Goal: Find contact information: Obtain details needed to contact an individual or organization

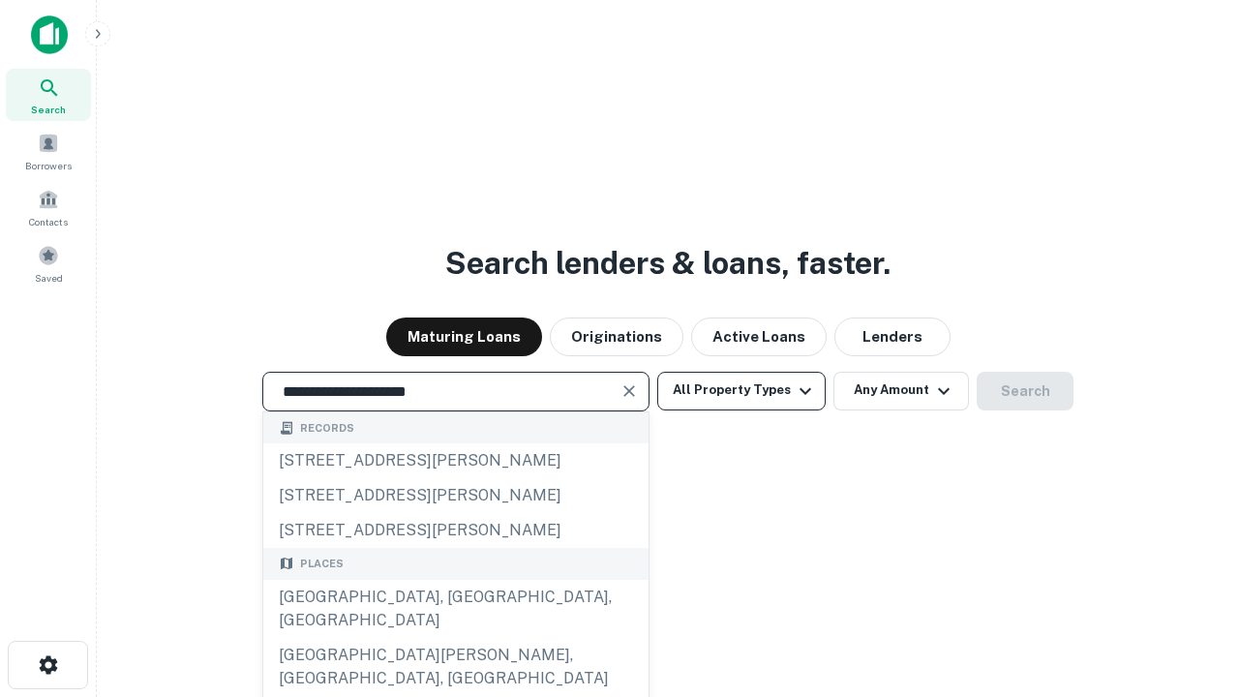
click at [455, 638] on div "Santa Monica, CA, USA" at bounding box center [455, 609] width 385 height 58
click at [742, 390] on button "All Property Types" at bounding box center [741, 391] width 168 height 39
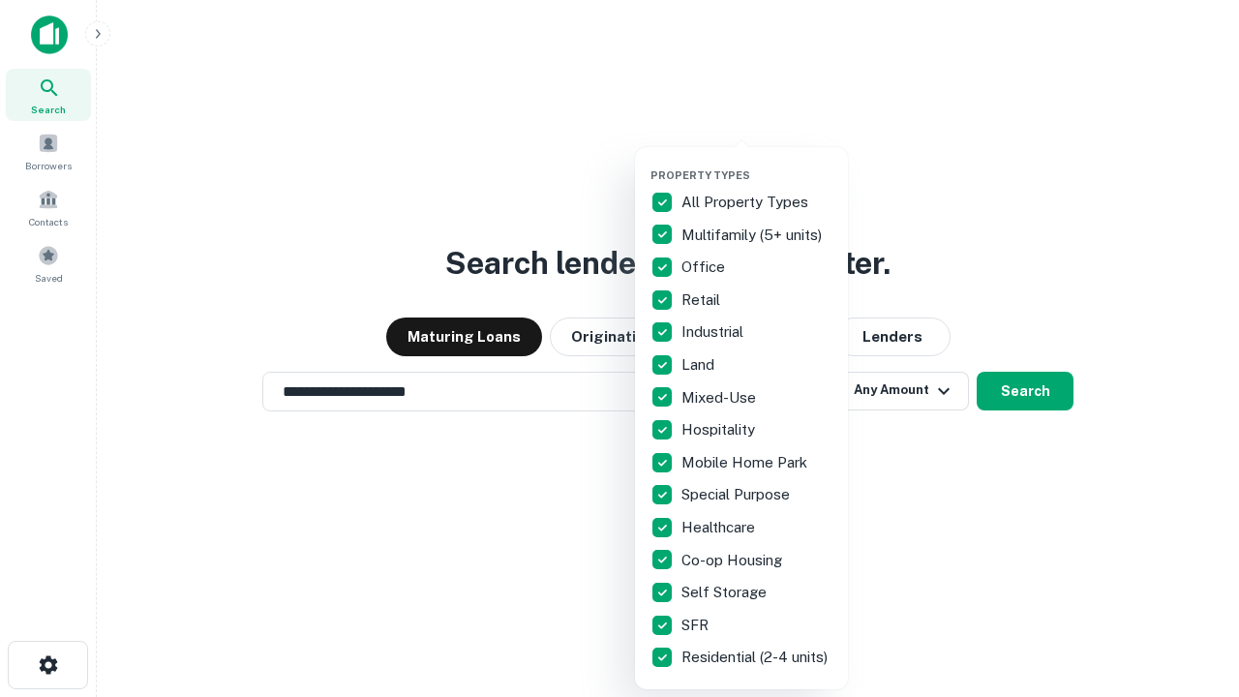
type input "**********"
click at [757, 163] on button "button" at bounding box center [757, 163] width 213 height 1
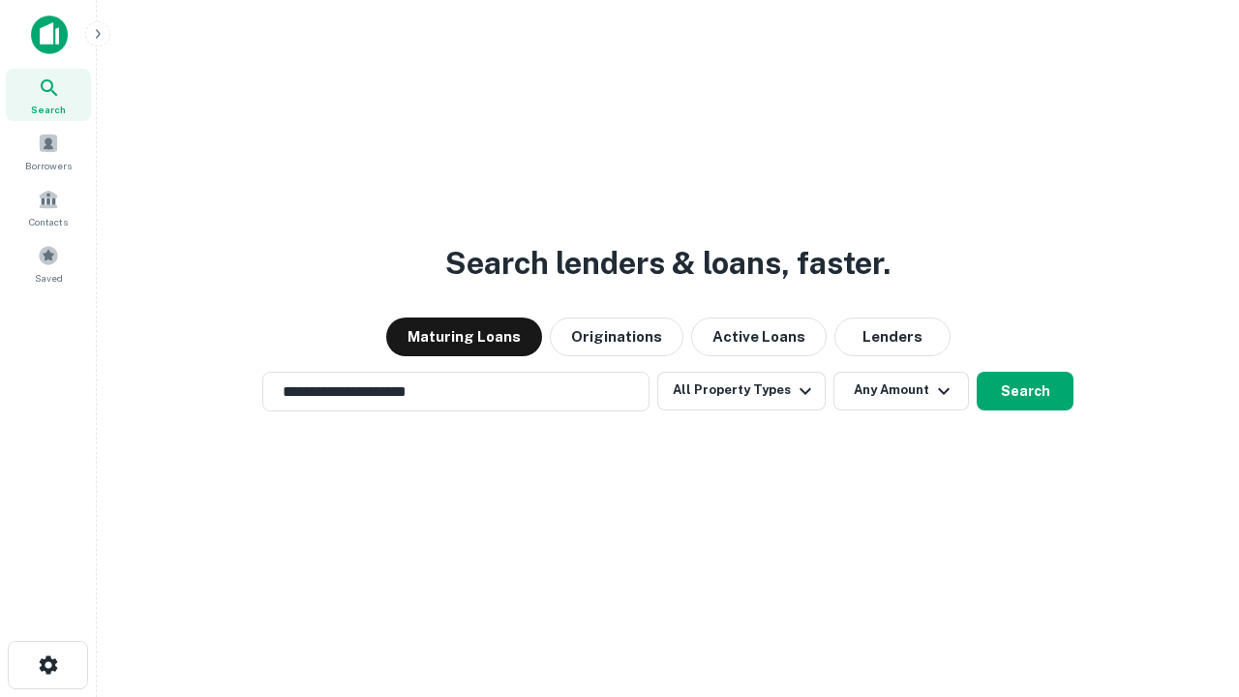
scroll to position [30, 0]
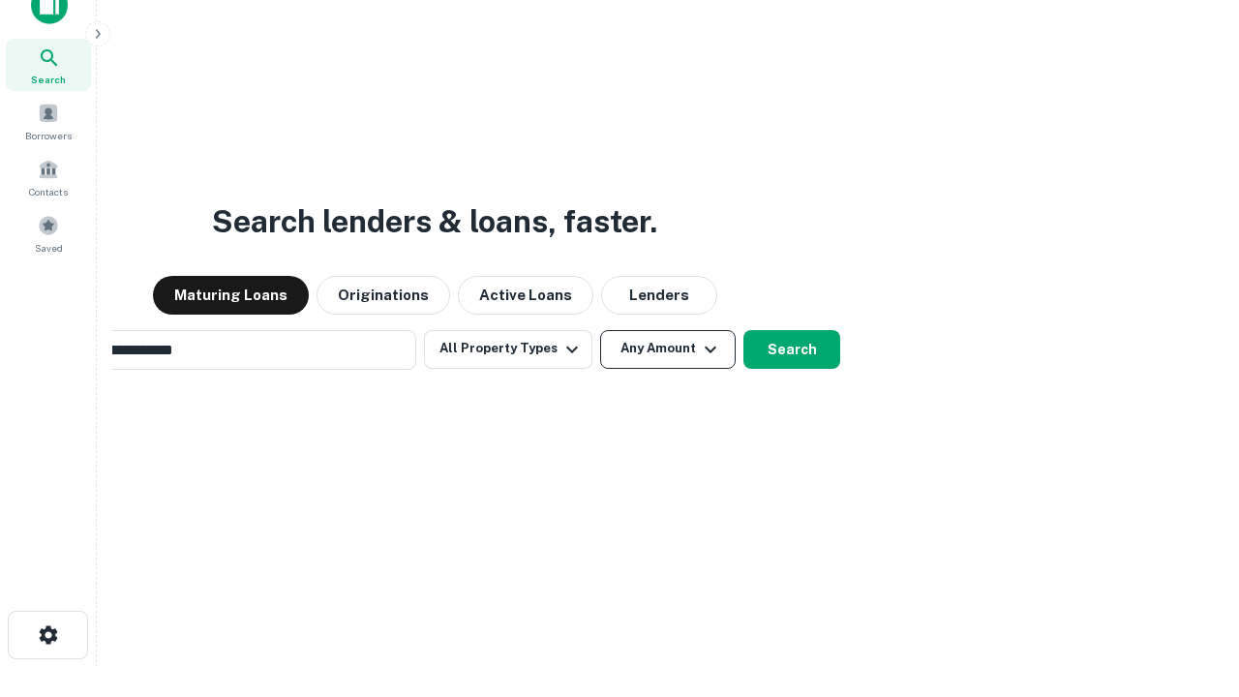
click at [600, 330] on button "Any Amount" at bounding box center [668, 349] width 136 height 39
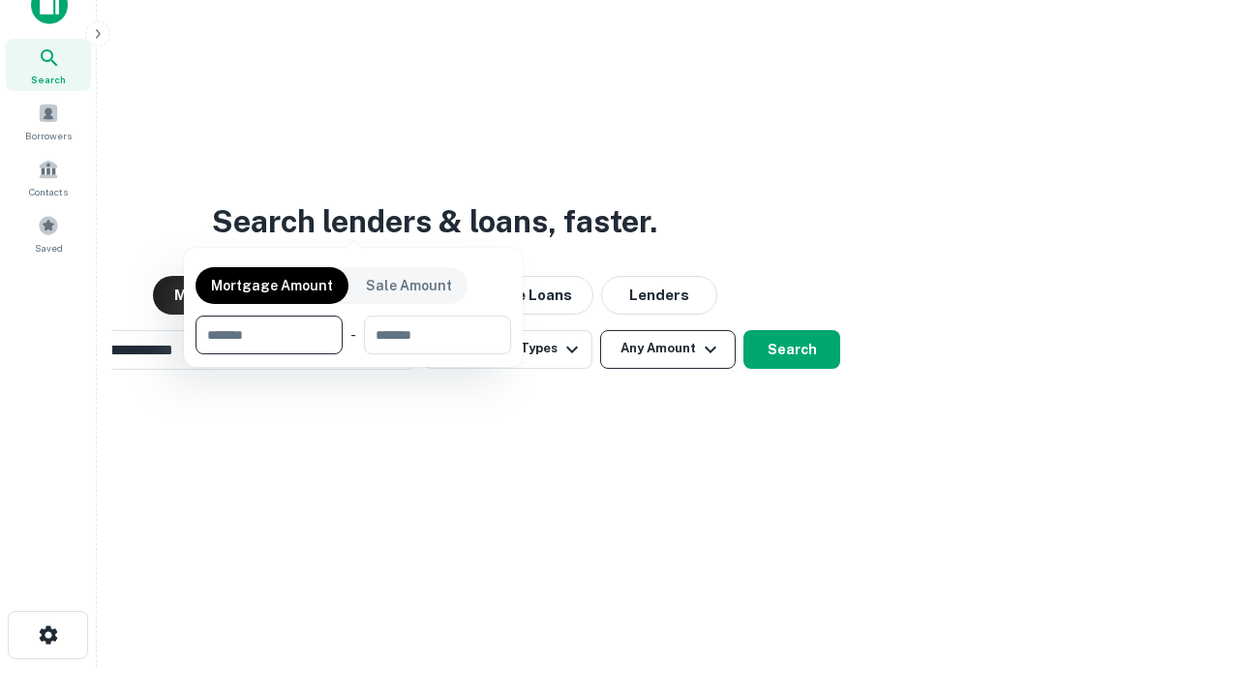
scroll to position [31, 0]
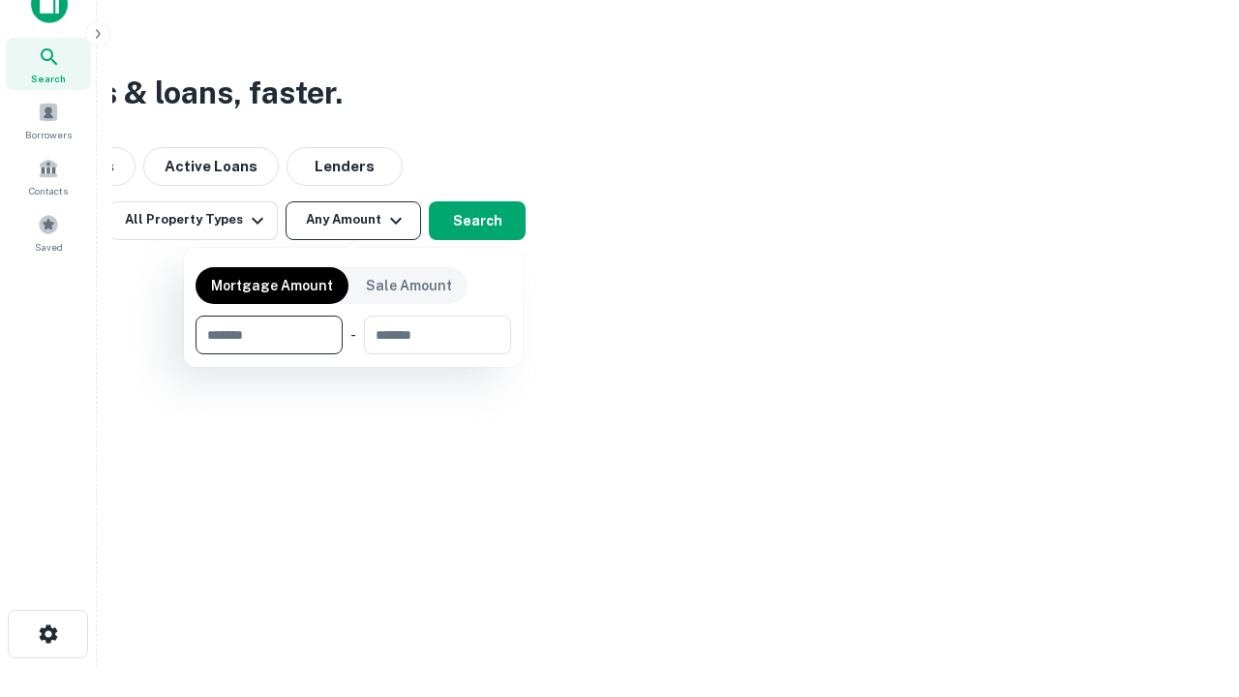
type input "*******"
click at [353, 354] on button "button" at bounding box center [354, 354] width 316 height 1
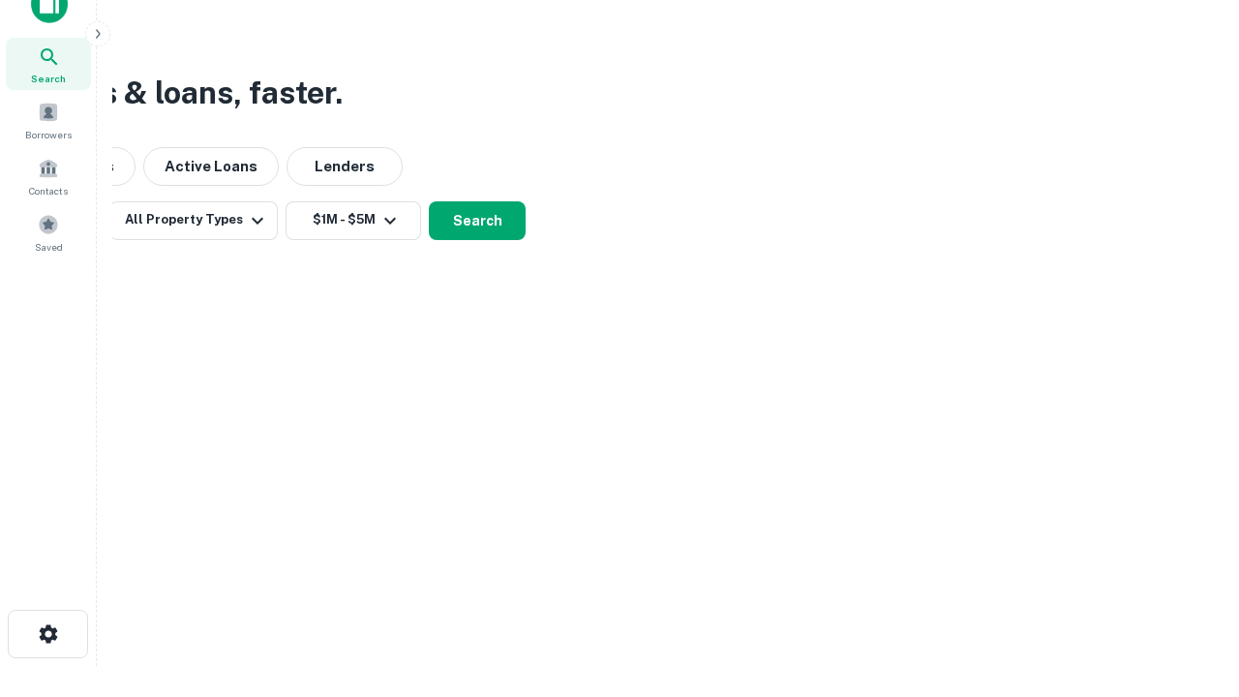
scroll to position [12, 357]
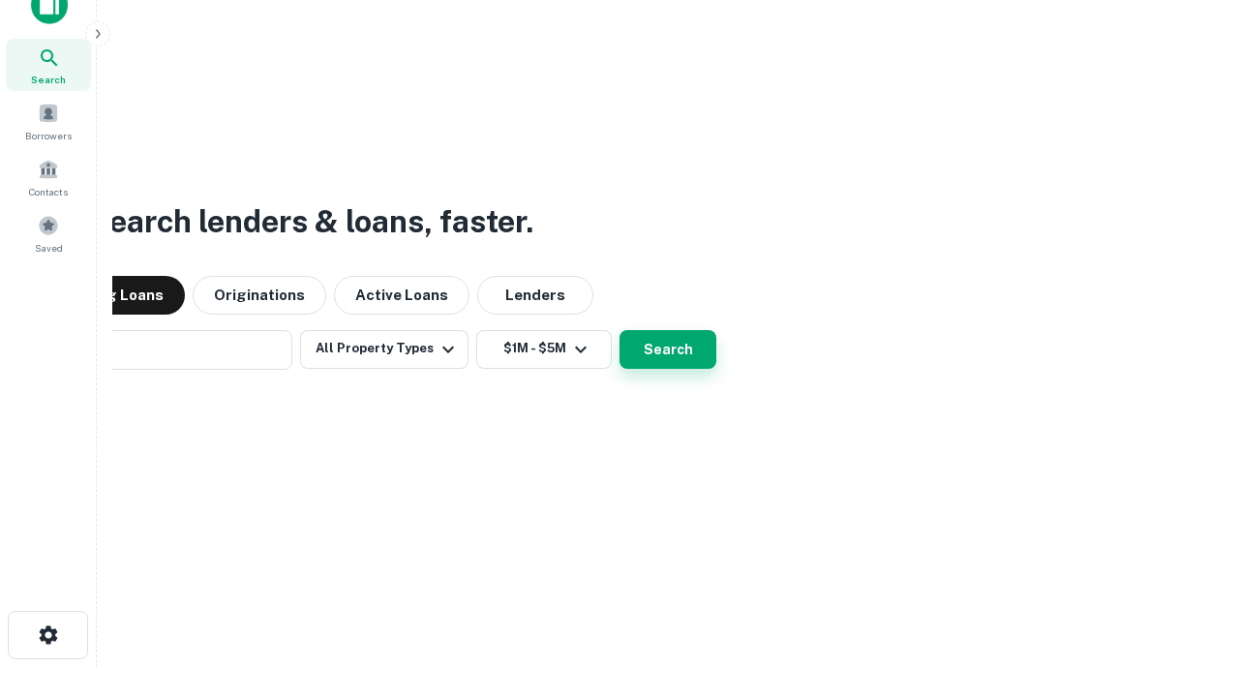
click at [620, 330] on button "Search" at bounding box center [668, 349] width 97 height 39
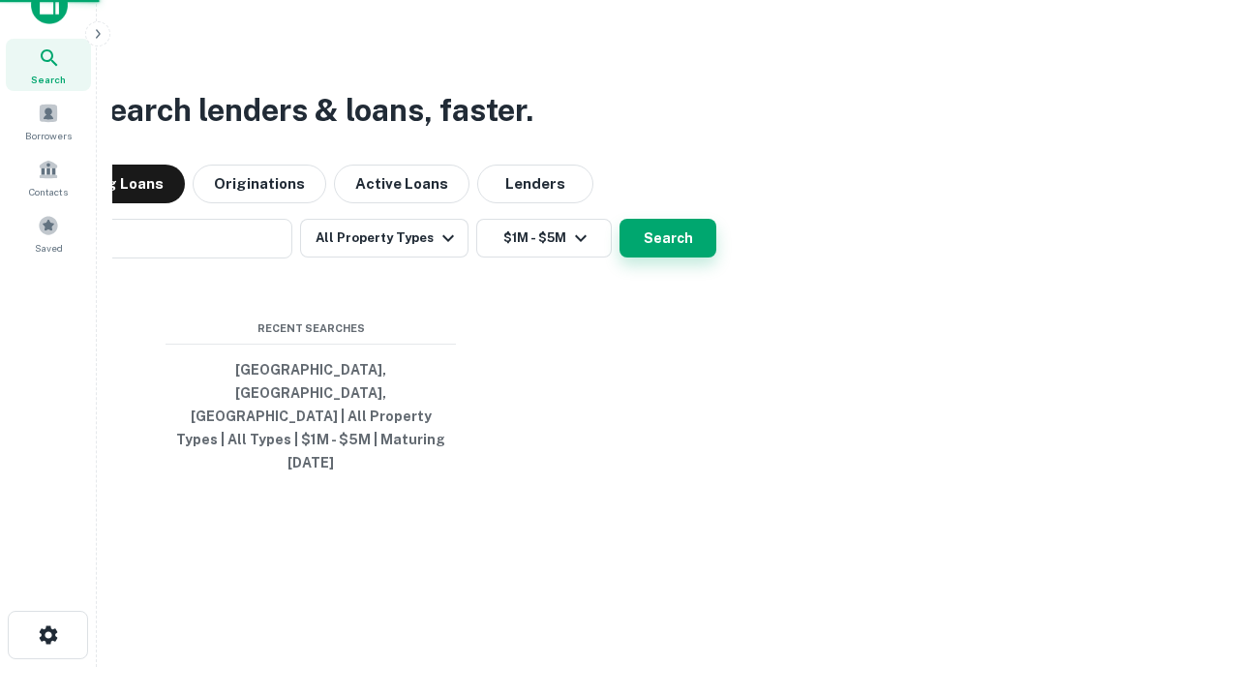
scroll to position [51, 548]
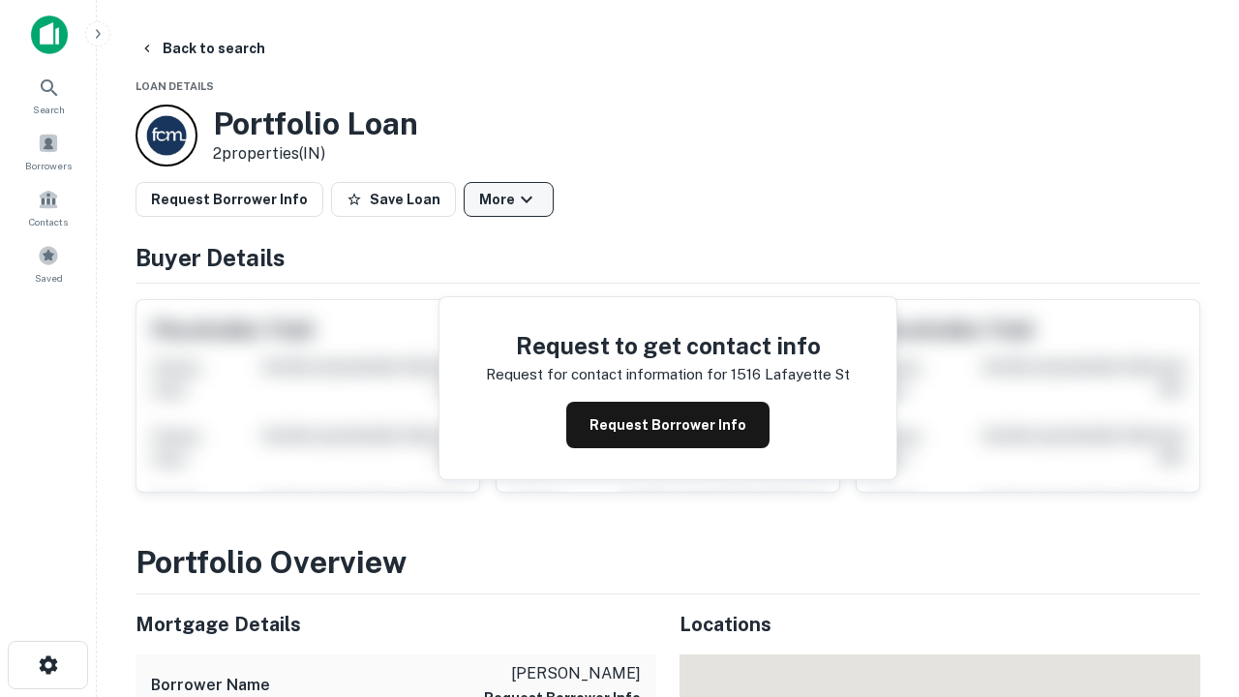
click at [508, 199] on button "More" at bounding box center [509, 199] width 90 height 35
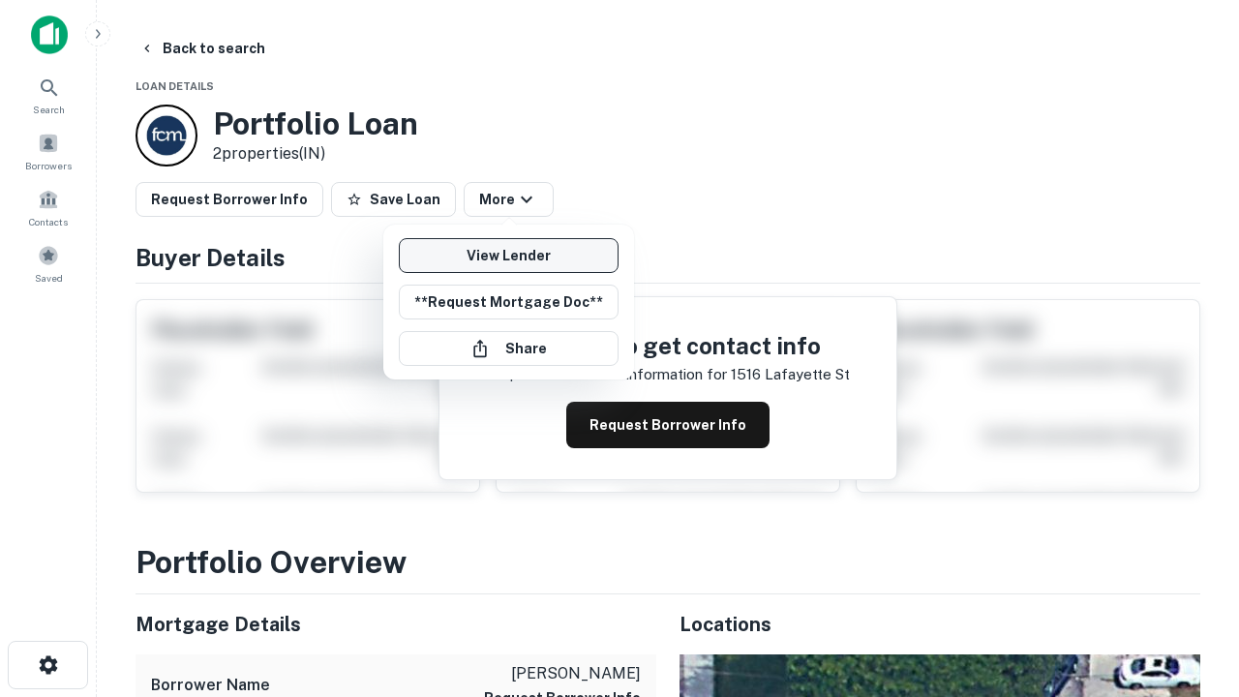
click at [508, 256] on link "View Lender" at bounding box center [509, 255] width 220 height 35
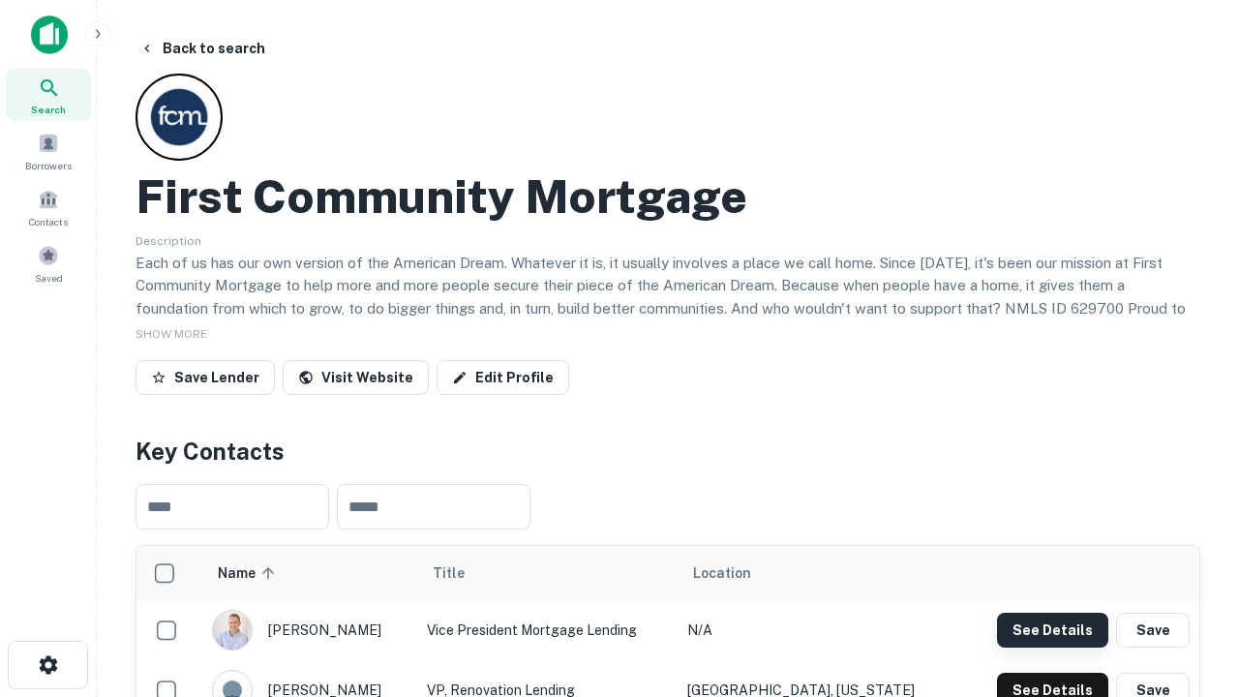
click at [1053, 629] on button "See Details" at bounding box center [1052, 630] width 111 height 35
